Goal: Use online tool/utility: Use online tool/utility

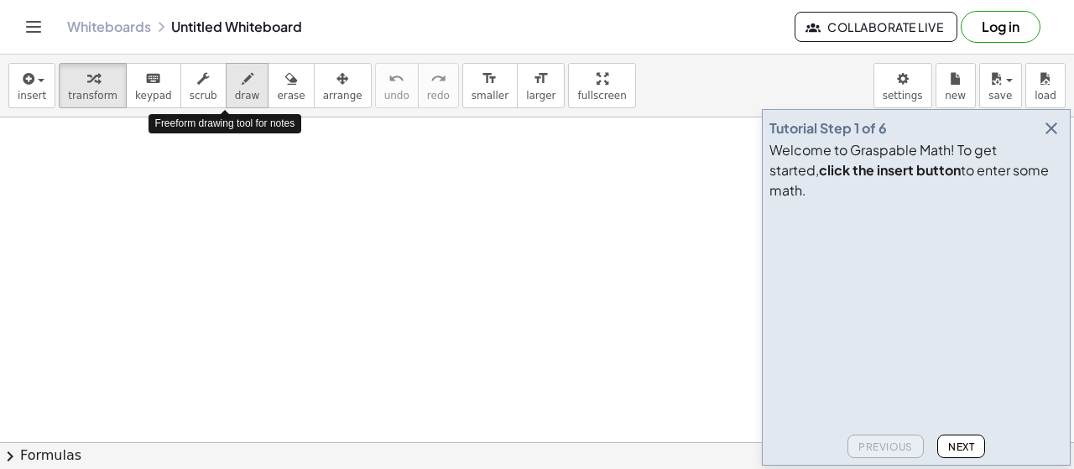
click at [242, 86] on icon "button" at bounding box center [248, 79] width 12 height 20
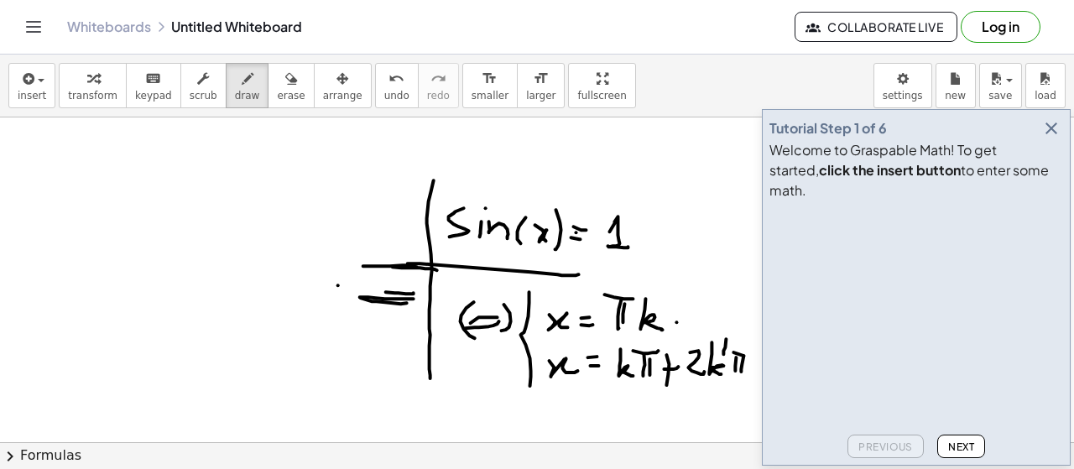
click at [1061, 138] on icon "button" at bounding box center [1051, 128] width 20 height 20
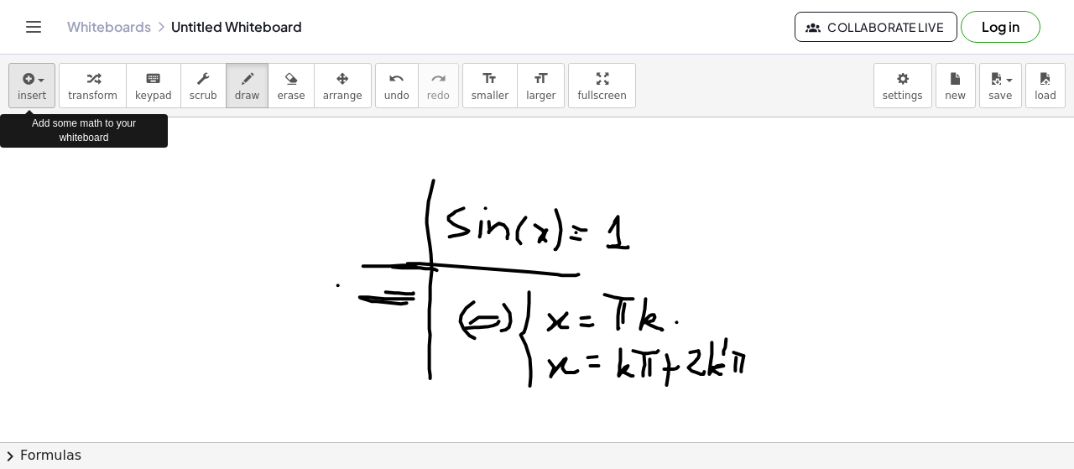
click at [28, 86] on icon "button" at bounding box center [26, 79] width 15 height 20
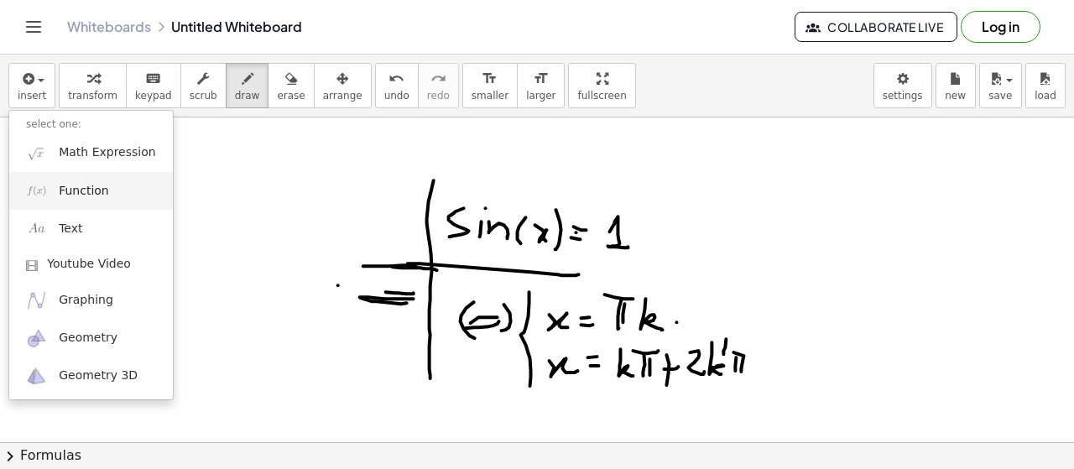
click at [76, 195] on span "Function" at bounding box center [84, 191] width 50 height 17
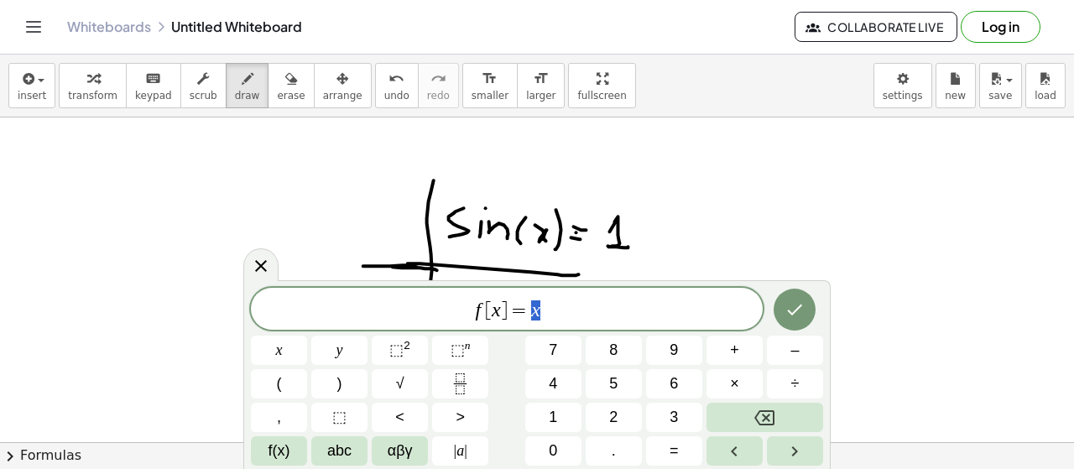
scroll to position [0, 10]
click at [801, 290] on button "Done" at bounding box center [795, 310] width 42 height 42
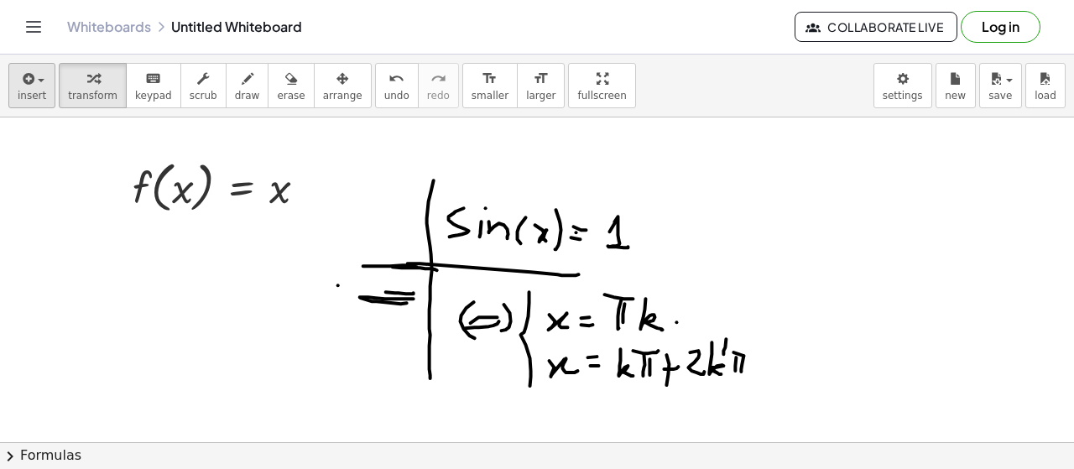
click at [30, 81] on icon "button" at bounding box center [26, 79] width 15 height 20
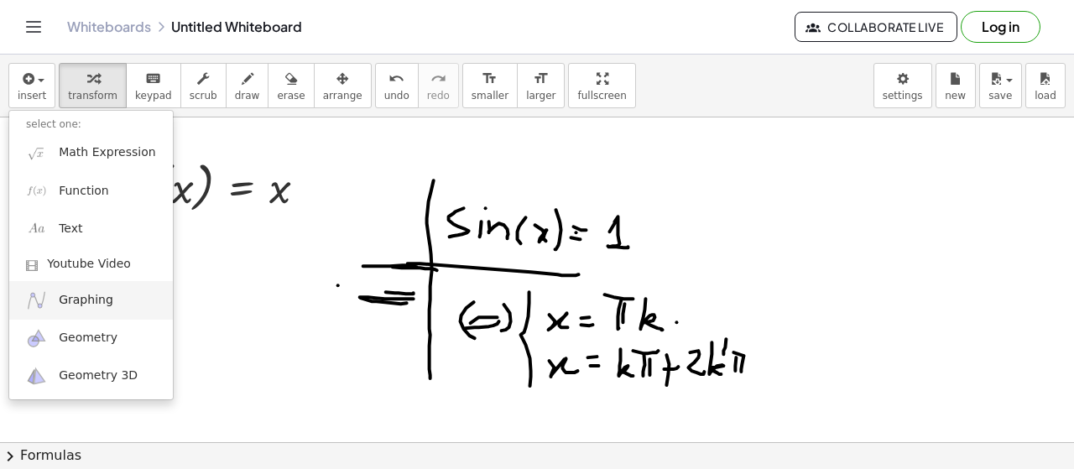
click at [80, 298] on span "Graphing" at bounding box center [86, 300] width 55 height 17
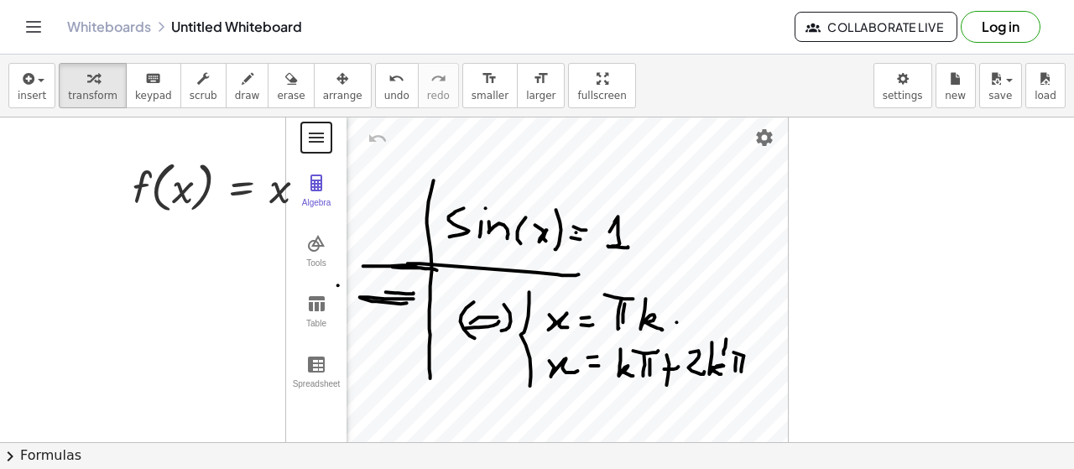
click at [323, 123] on button "Graphing Calculator" at bounding box center [316, 137] width 30 height 30
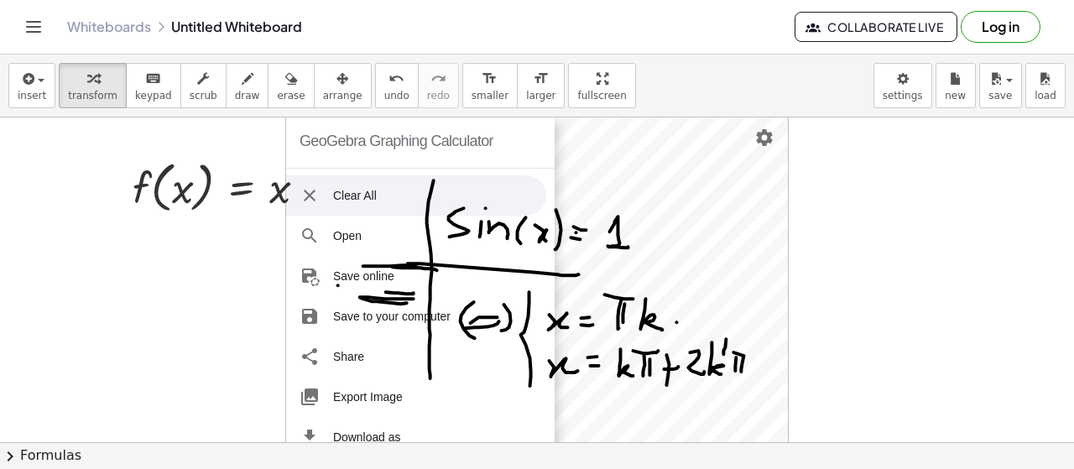
click at [379, 195] on li "Clear All" at bounding box center [416, 195] width 260 height 40
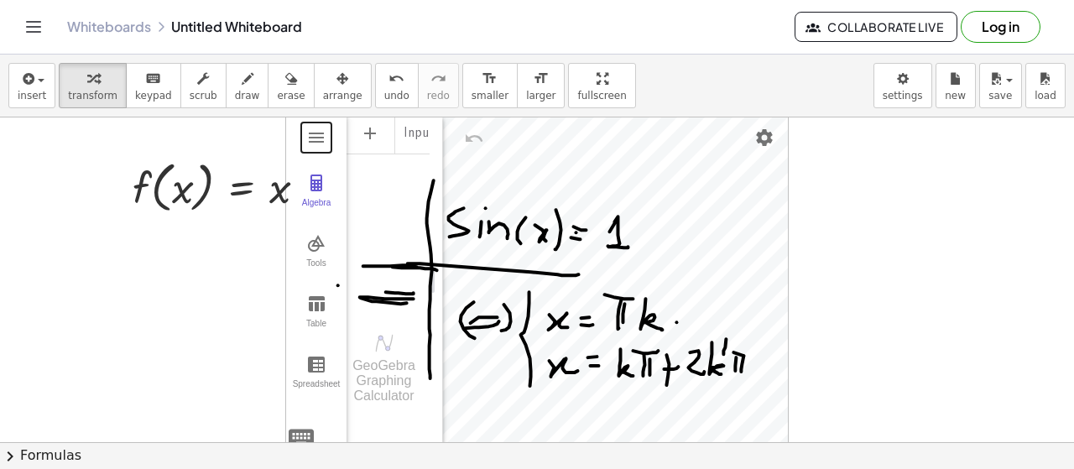
click at [726, 342] on div "Algebra Tools Table Spreadsheet Input… GeoGebra Graphing Calculator Basic Tools…" at bounding box center [537, 281] width 502 height 334
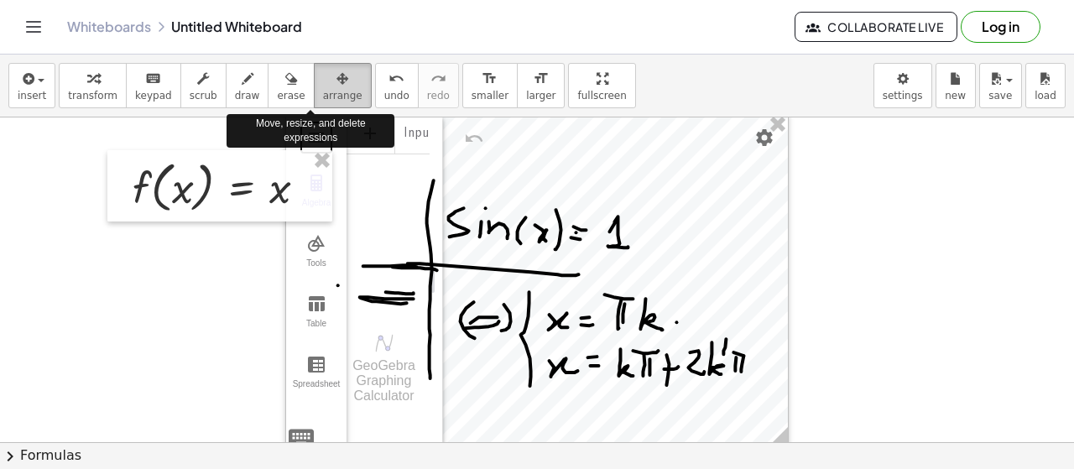
click at [336, 78] on icon "button" at bounding box center [342, 79] width 12 height 20
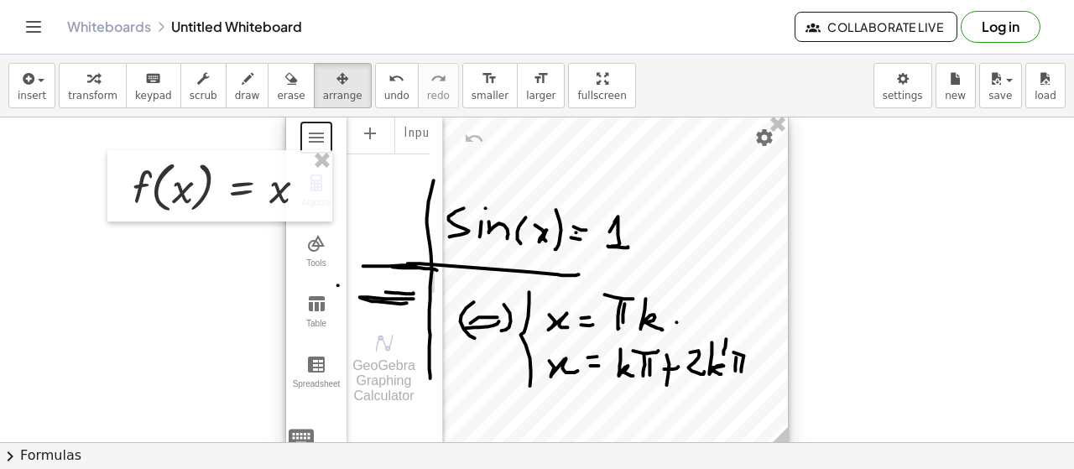
click at [492, 229] on div at bounding box center [537, 281] width 502 height 334
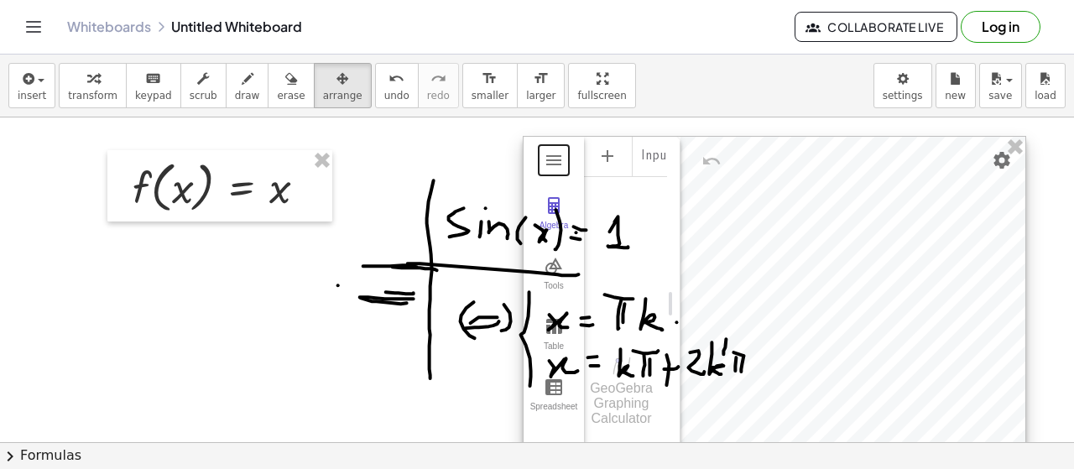
drag, startPoint x: 492, startPoint y: 229, endPoint x: 730, endPoint y: 252, distance: 238.5
click at [730, 252] on div at bounding box center [775, 304] width 502 height 334
